Goal: Use online tool/utility: Utilize a website feature to perform a specific function

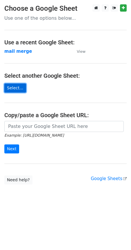
click at [15, 87] on link "Select..." at bounding box center [15, 87] width 22 height 9
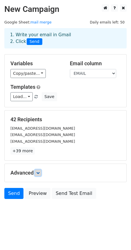
click at [41, 176] on link at bounding box center [38, 172] width 6 height 6
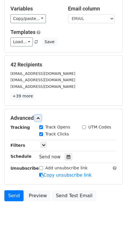
scroll to position [55, 0]
